Goal: Browse casually

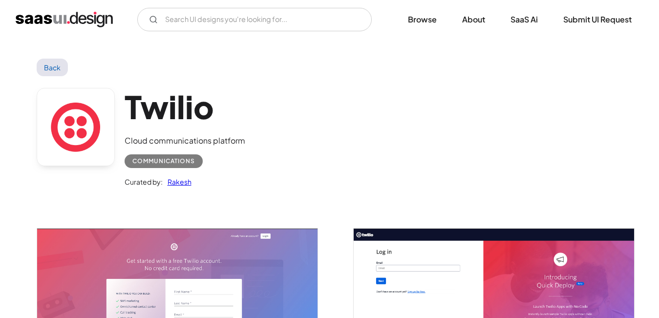
click at [33, 17] on img "home" at bounding box center [64, 20] width 97 height 16
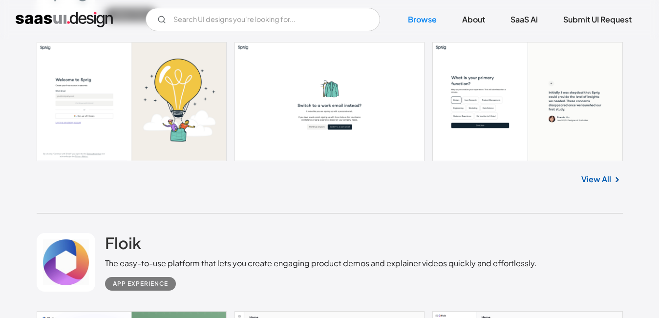
scroll to position [586, 0]
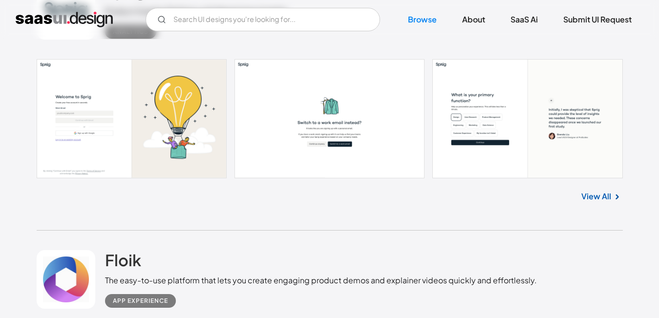
click at [199, 113] on link at bounding box center [330, 118] width 586 height 119
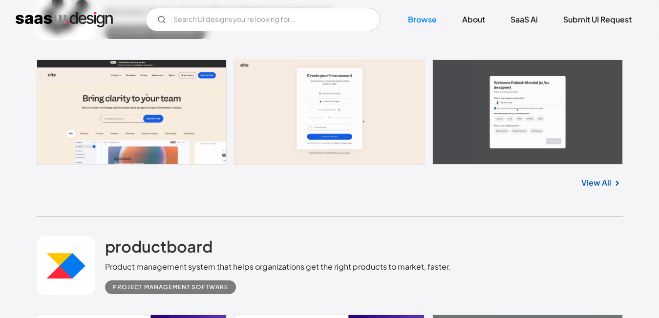
scroll to position [1123, 0]
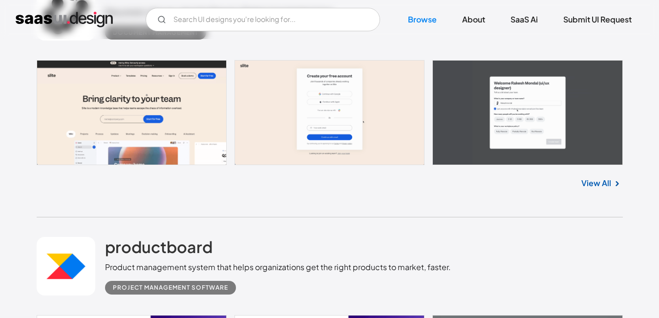
click at [202, 115] on link at bounding box center [330, 112] width 586 height 105
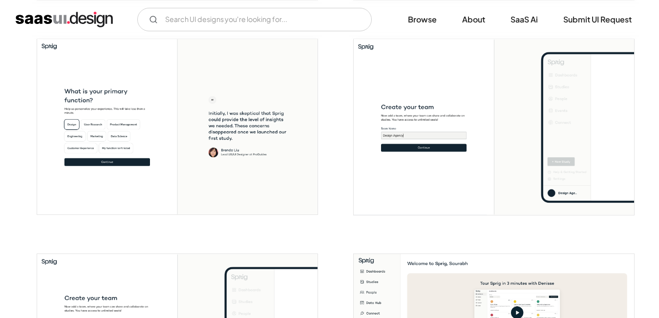
scroll to position [391, 0]
